Goal: Transaction & Acquisition: Download file/media

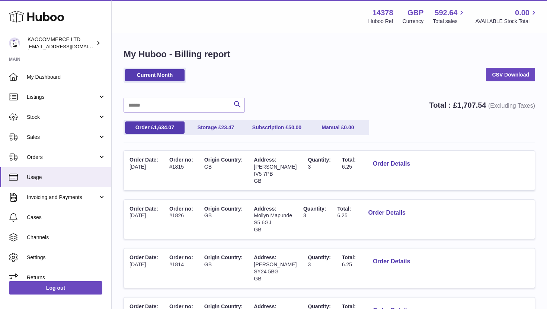
scroll to position [7, 0]
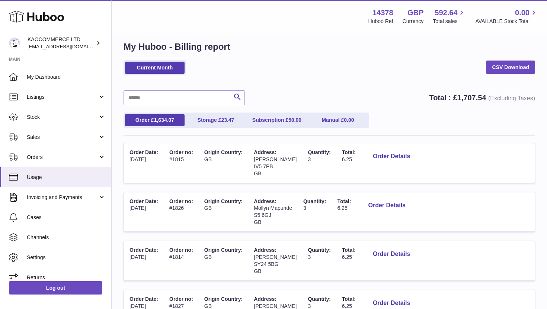
click at [336, 155] on td "Total: 6.25" at bounding box center [348, 163] width 25 height 39
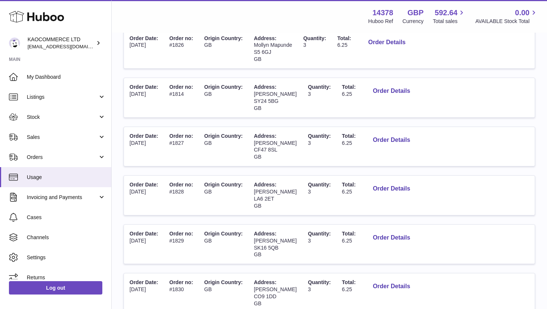
scroll to position [408, 0]
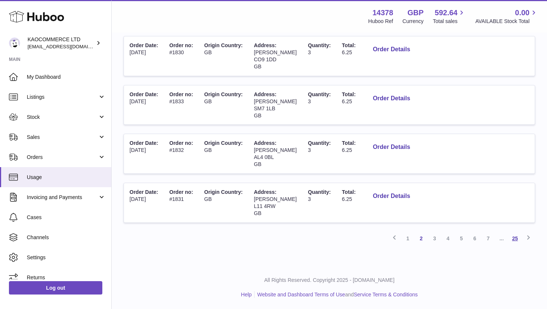
click at [514, 238] on link "25" at bounding box center [514, 238] width 13 height 13
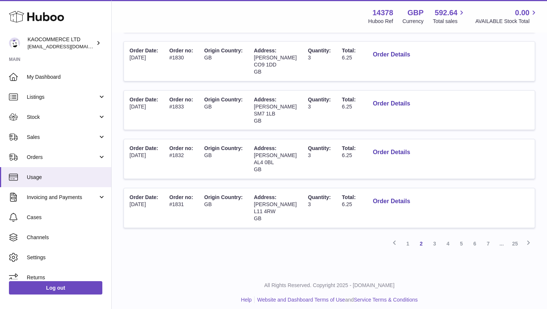
scroll to position [408, 0]
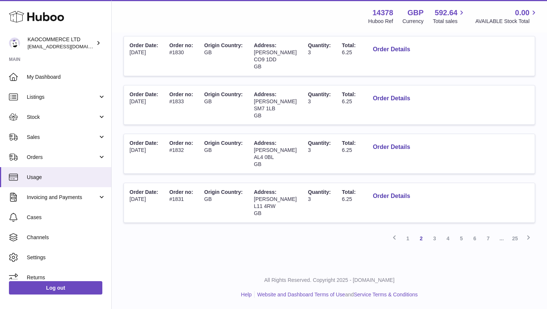
click at [501, 239] on span "..." at bounding box center [501, 238] width 13 height 13
click at [514, 241] on link "25" at bounding box center [514, 238] width 13 height 13
click at [518, 239] on link "25" at bounding box center [514, 238] width 13 height 13
click at [475, 239] on link "6" at bounding box center [474, 238] width 13 height 13
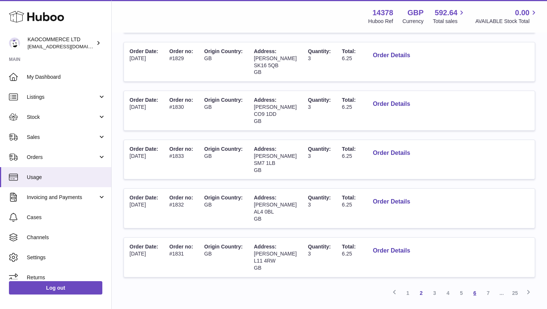
scroll to position [408, 0]
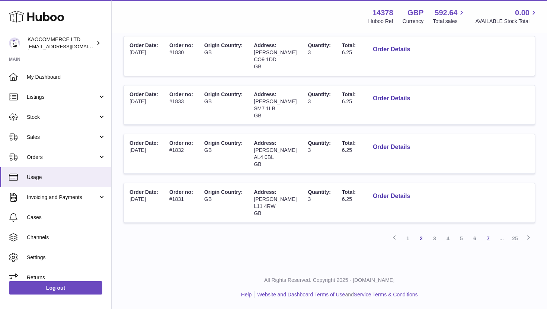
click at [488, 240] on link "7" at bounding box center [487, 238] width 13 height 13
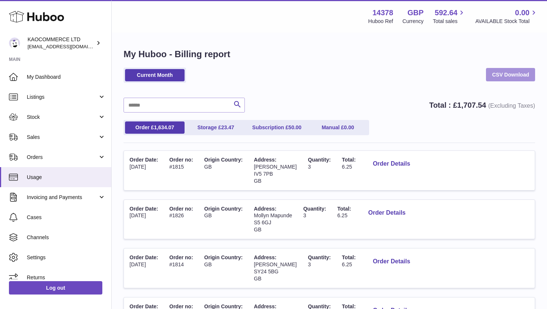
click at [491, 73] on link "CSV Download" at bounding box center [510, 74] width 49 height 13
click at [496, 71] on link "CSV Download" at bounding box center [510, 74] width 49 height 13
click at [431, 81] on div "Current Month CSV Download" at bounding box center [328, 79] width 411 height 23
click at [148, 76] on link "Current Month" at bounding box center [154, 75] width 59 height 12
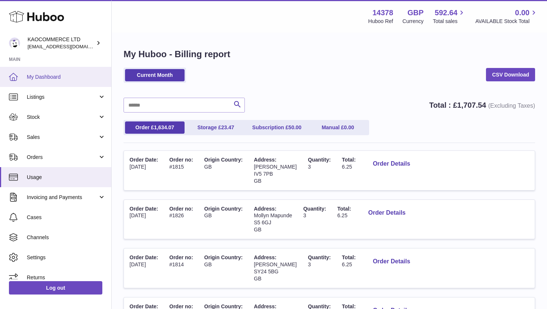
click at [54, 78] on span "My Dashboard" at bounding box center [66, 77] width 79 height 7
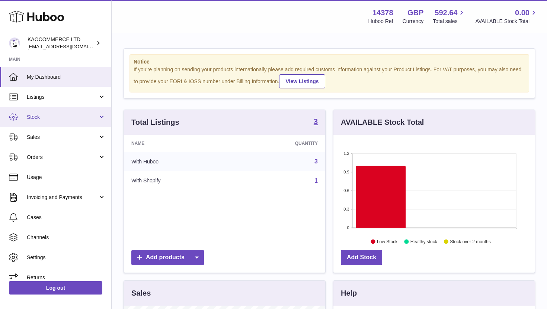
click at [62, 115] on span "Stock" at bounding box center [62, 117] width 71 height 7
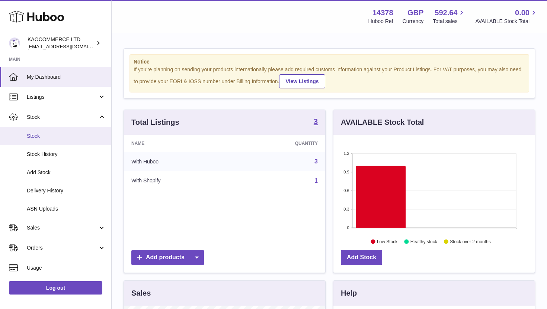
click at [50, 136] on span "Stock" at bounding box center [66, 136] width 79 height 7
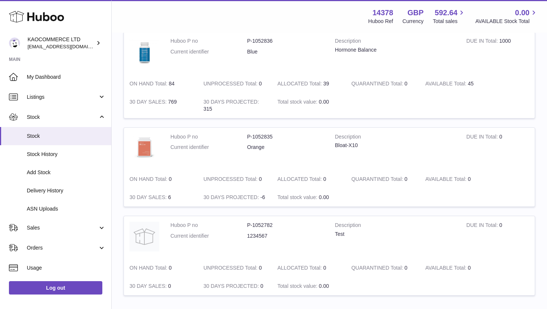
scroll to position [100, 0]
